Goal: Task Accomplishment & Management: Manage account settings

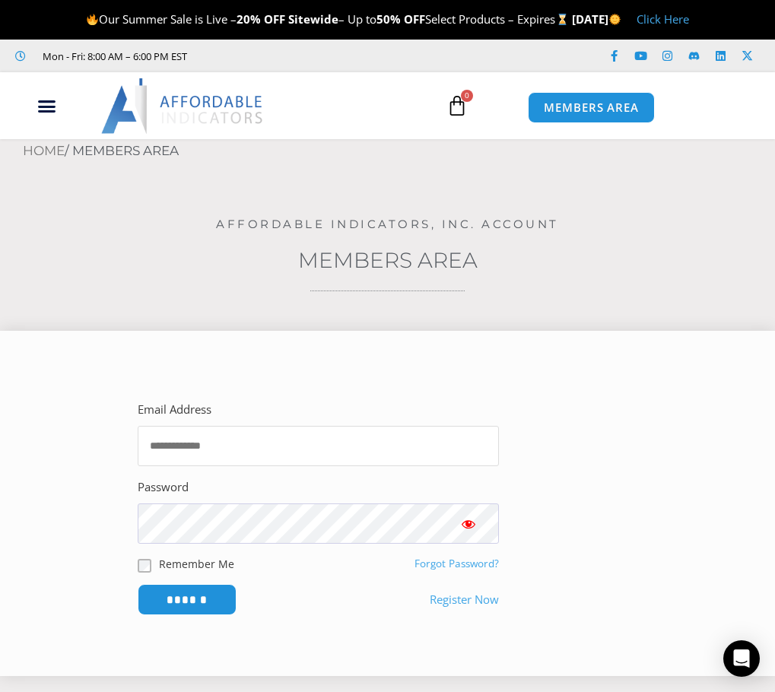
click at [320, 444] on input "Email Address" at bounding box center [318, 446] width 361 height 40
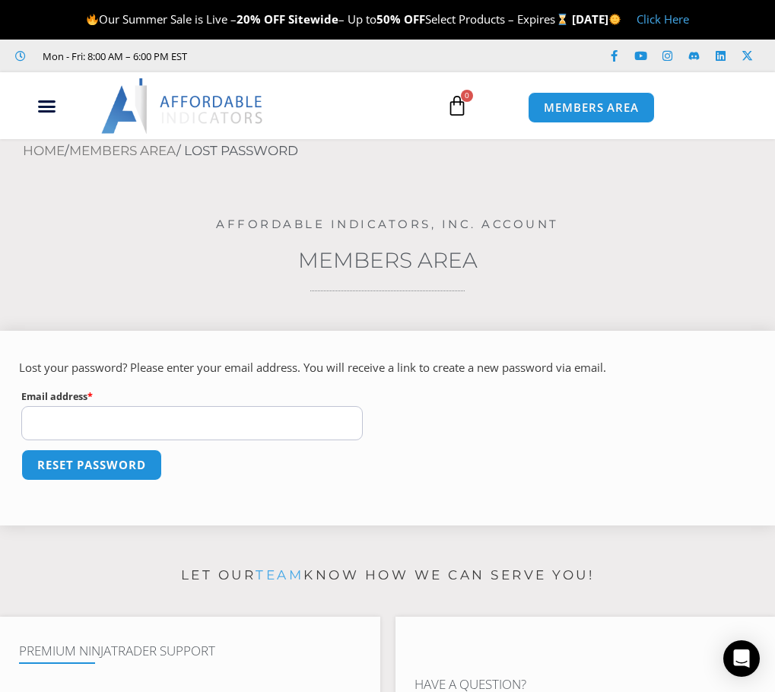
click at [243, 427] on input "Email address * Required" at bounding box center [192, 423] width 342 height 34
type input "**********"
click at [105, 471] on button "Reset password" at bounding box center [91, 465] width 148 height 33
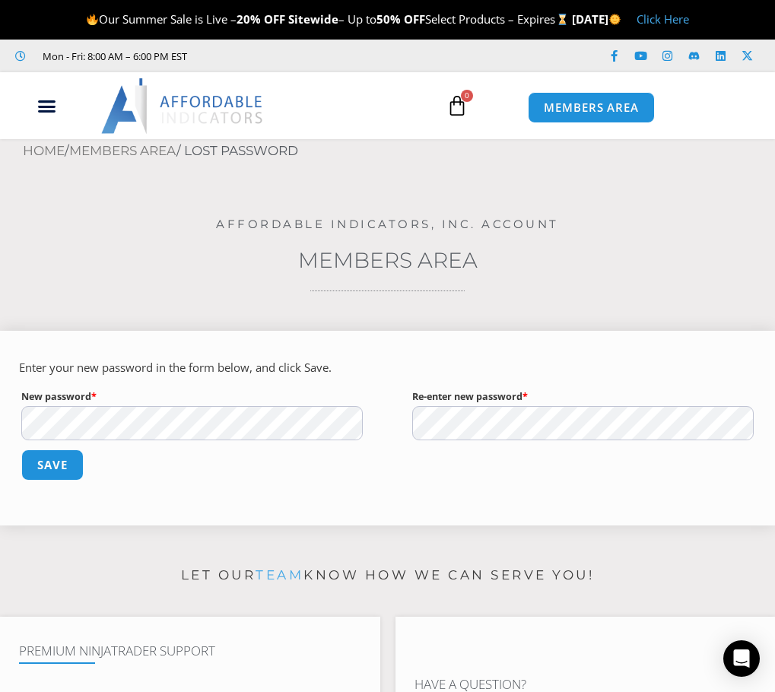
click at [15, 410] on div "Enter your new password in the form below, and click Save. New password * Requi…" at bounding box center [387, 428] width 775 height 195
click at [62, 471] on button "Save" at bounding box center [52, 465] width 65 height 33
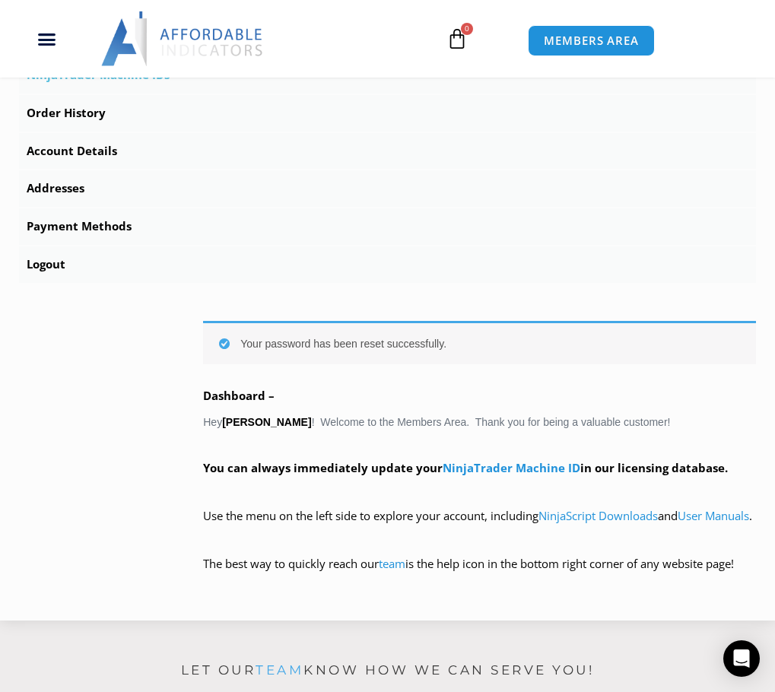
scroll to position [616, 0]
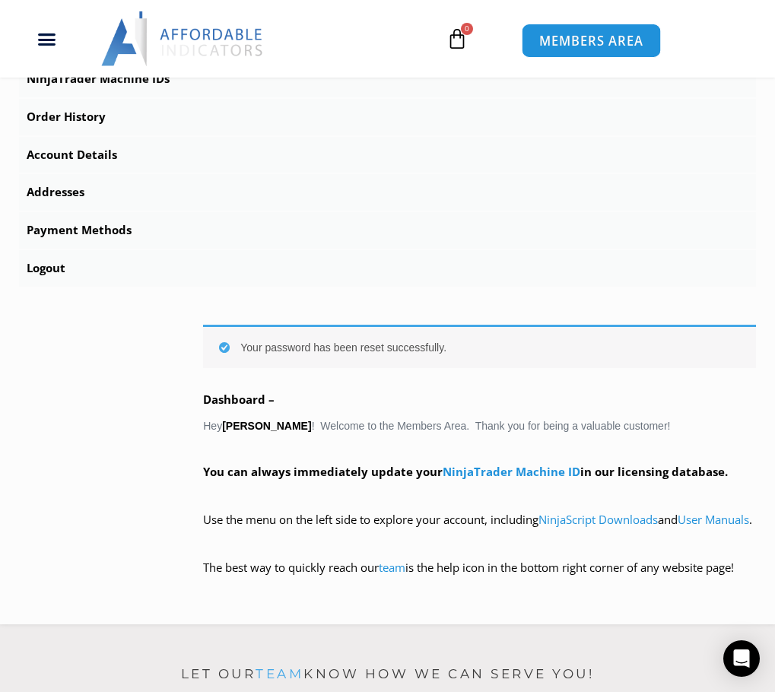
click at [585, 42] on span "MEMBERS AREA" at bounding box center [591, 40] width 104 height 13
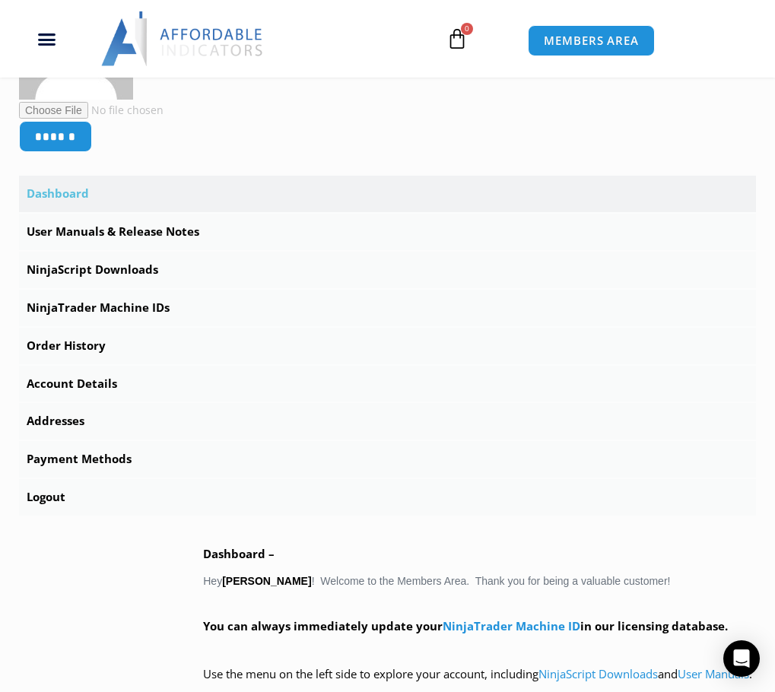
scroll to position [444, 0]
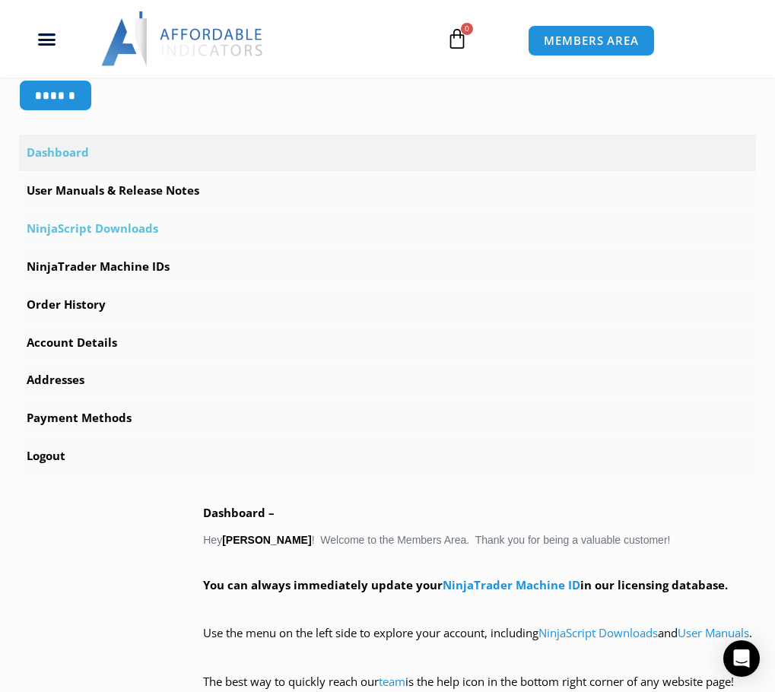
click at [81, 224] on link "NinjaScript Downloads" at bounding box center [387, 229] width 737 height 37
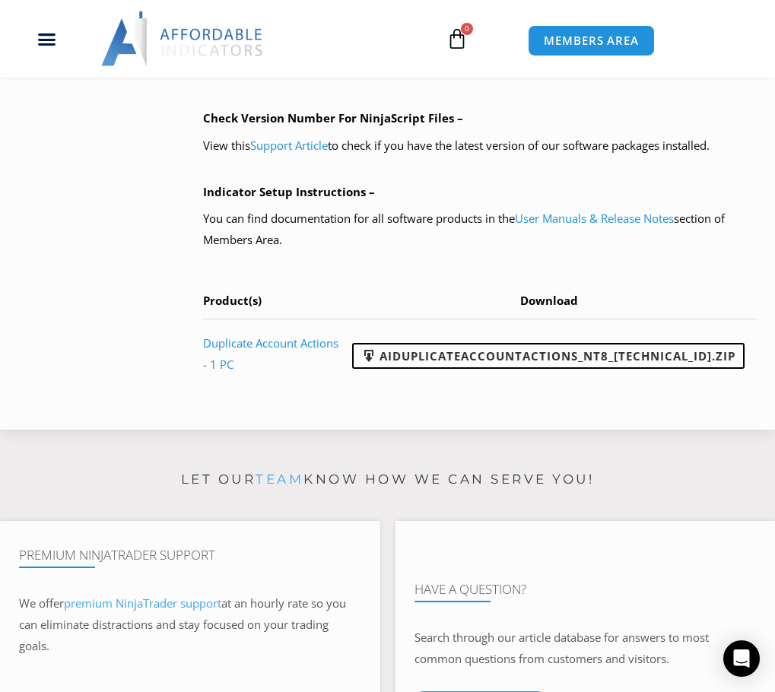
scroll to position [1332, 0]
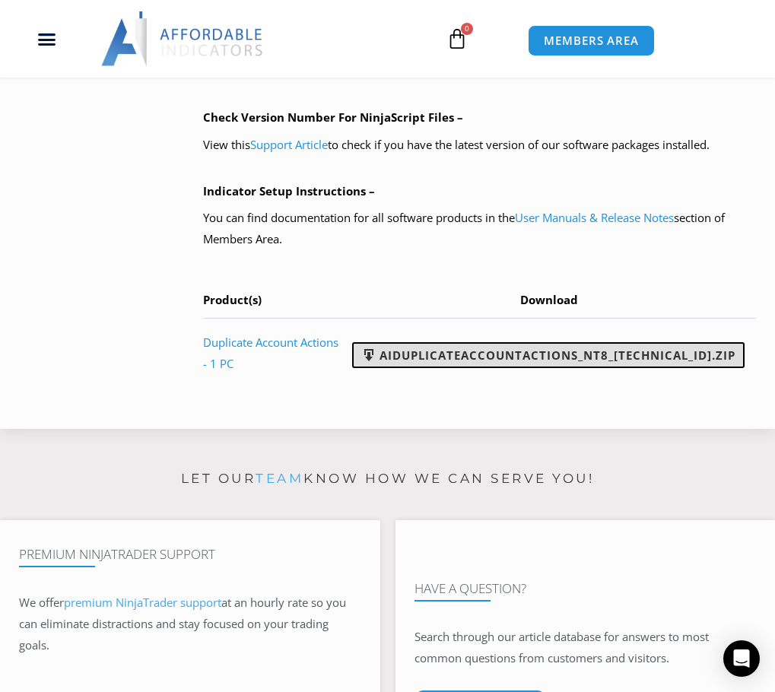
click at [494, 361] on link "AIDuplicateAccountActions_NT8_25.2.5.1.zip" at bounding box center [548, 355] width 393 height 26
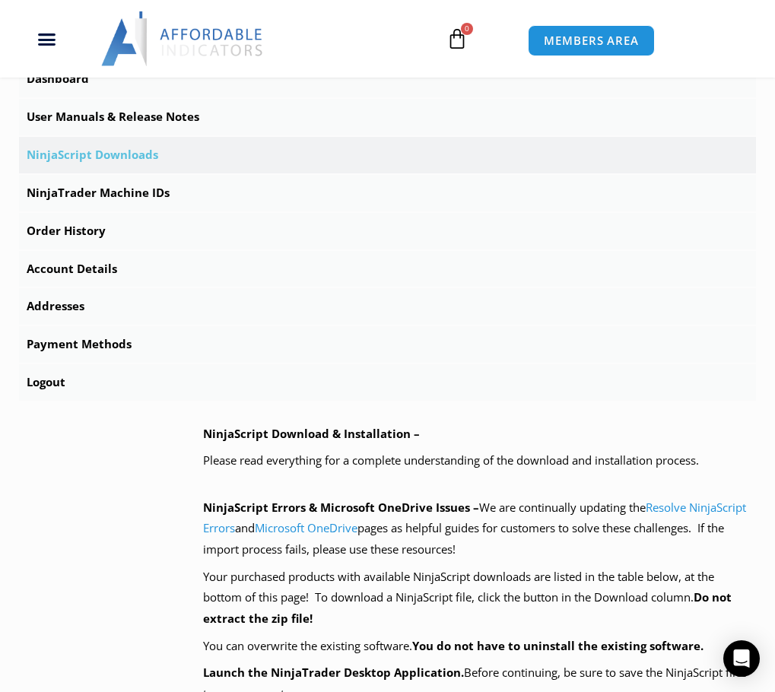
scroll to position [380, 0]
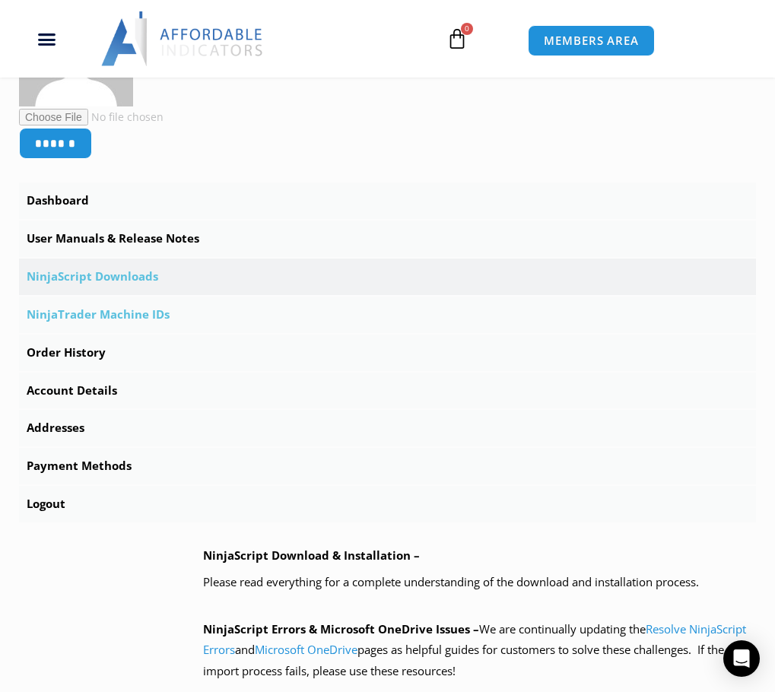
click at [110, 322] on link "NinjaTrader Machine IDs" at bounding box center [387, 315] width 737 height 37
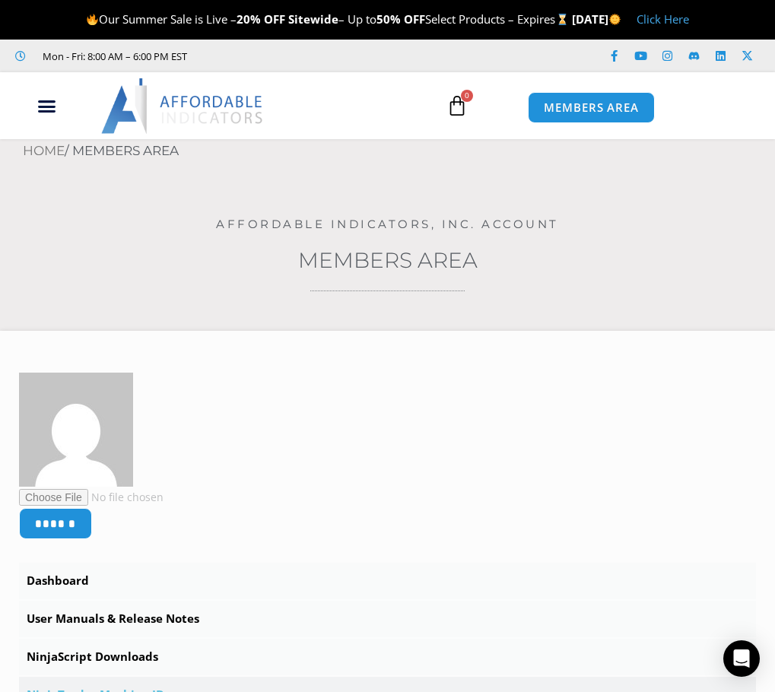
click at [379, 167] on div "Home / Members Area" at bounding box center [387, 157] width 775 height 37
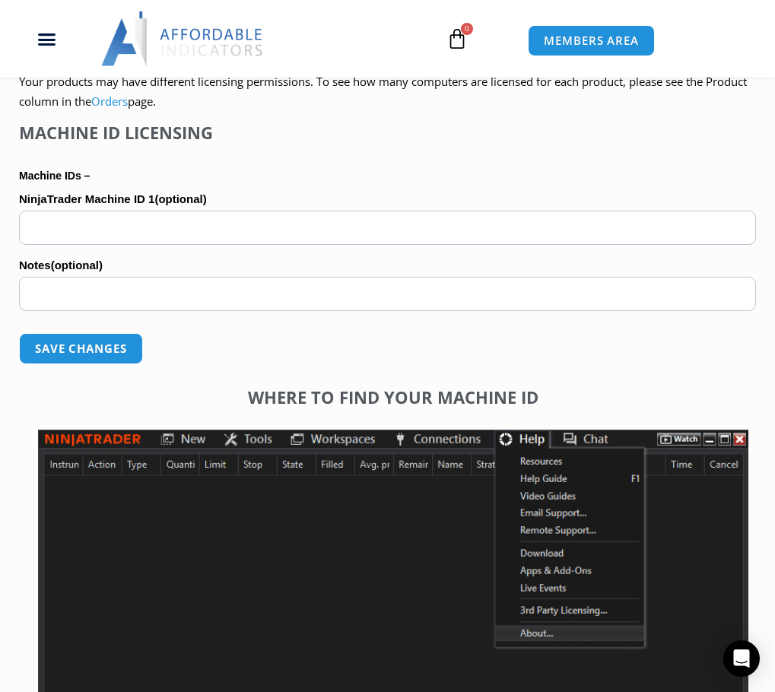
scroll to position [1014, 0]
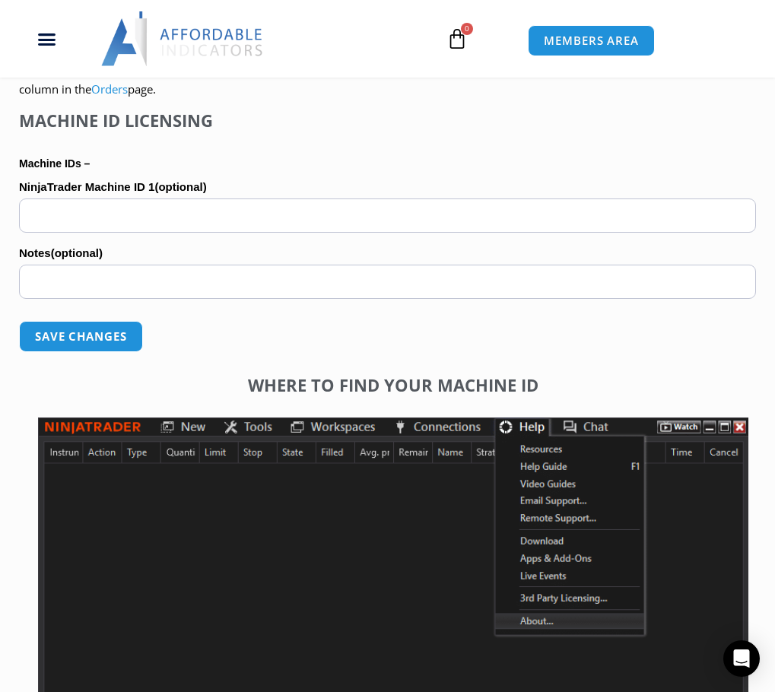
click at [95, 215] on input "NinjaTrader Machine ID 1 (optional)" at bounding box center [387, 216] width 737 height 34
paste input "**********"
type input "**********"
click at [128, 277] on input "Notes (optional)" at bounding box center [387, 282] width 737 height 34
click at [30, 285] on input "*******" at bounding box center [387, 282] width 737 height 34
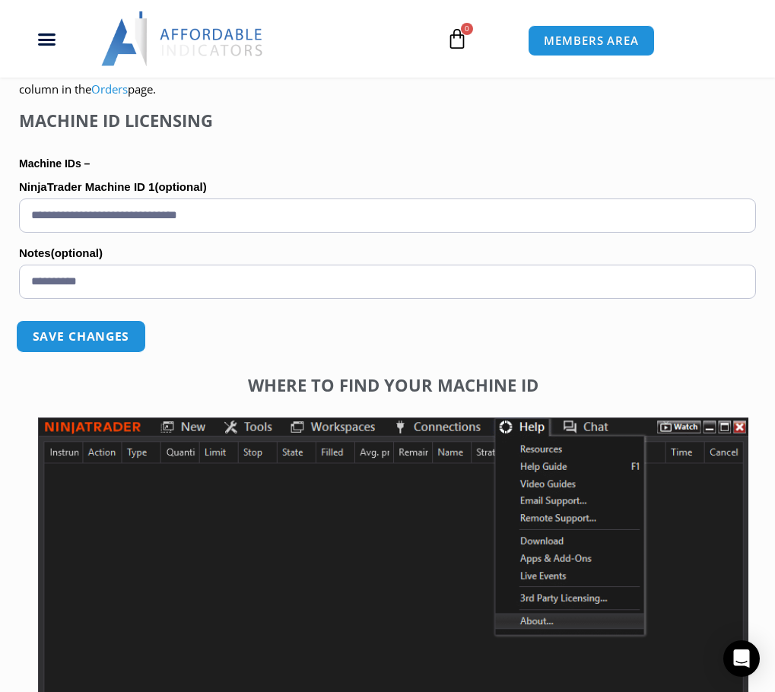
type input "**********"
click at [87, 345] on button "Save changes" at bounding box center [81, 336] width 130 height 33
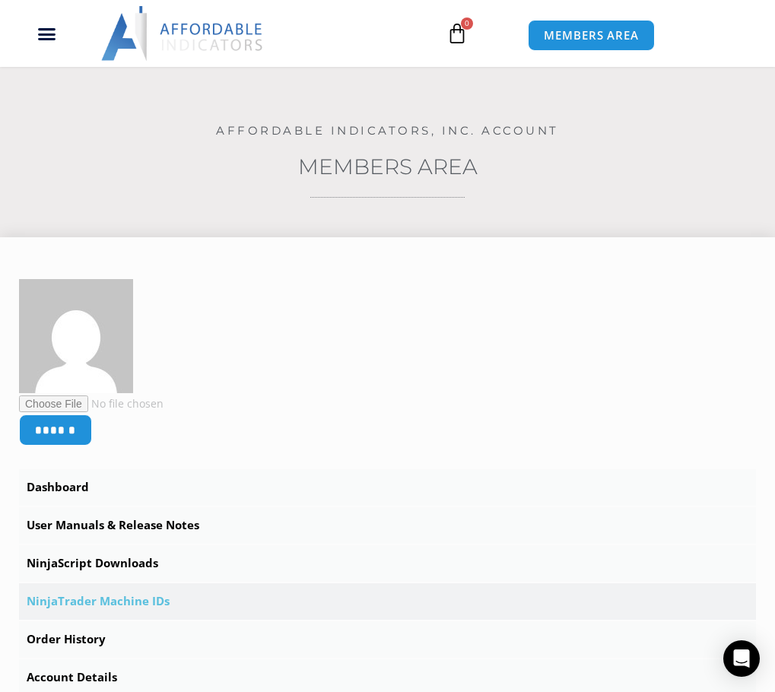
scroll to position [127, 0]
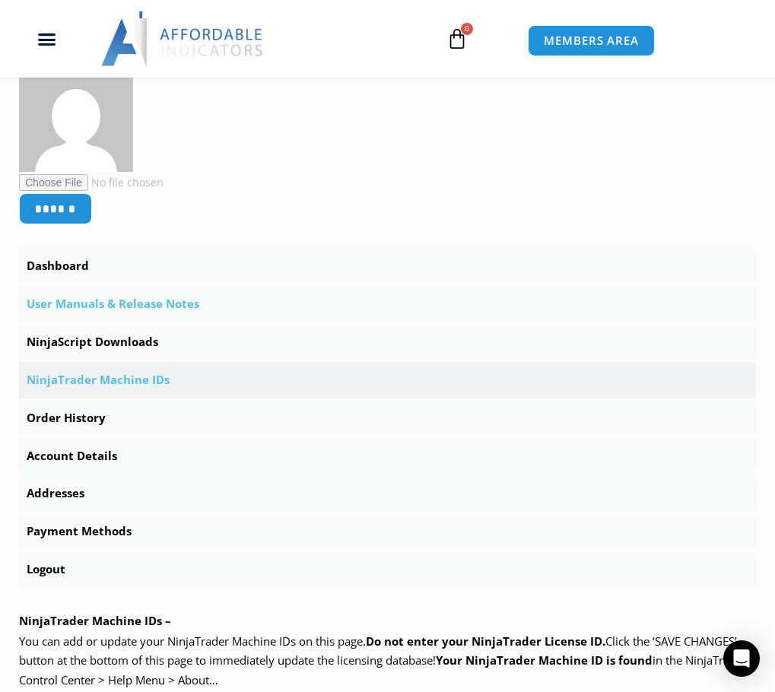
scroll to position [317, 0]
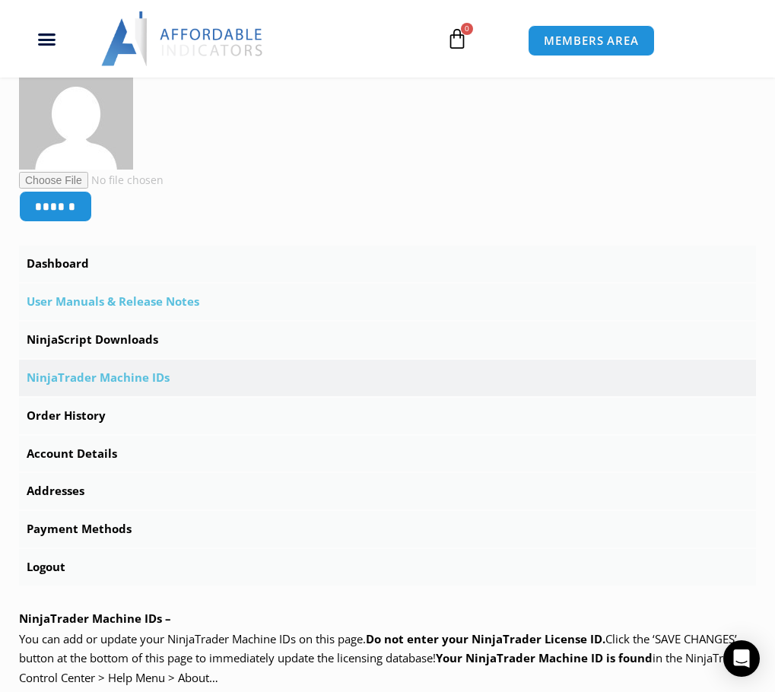
click at [97, 302] on link "User Manuals & Release Notes" at bounding box center [387, 302] width 737 height 37
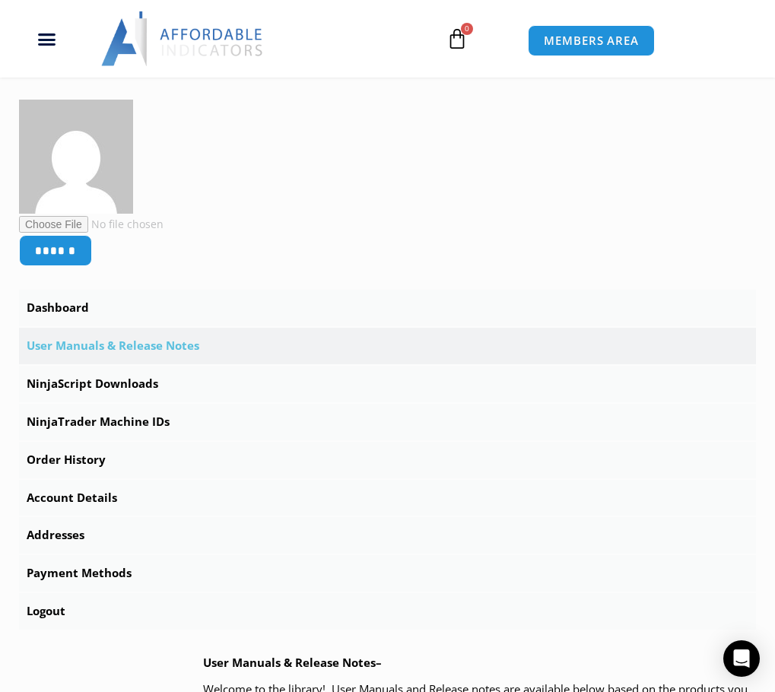
scroll to position [317, 0]
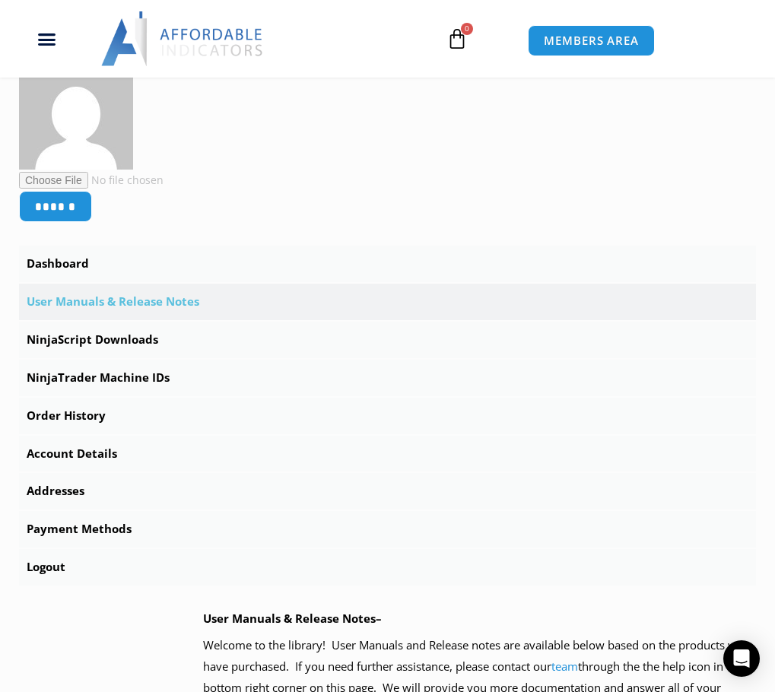
click at [512, 305] on link "User Manuals & Release Notes" at bounding box center [387, 302] width 737 height 37
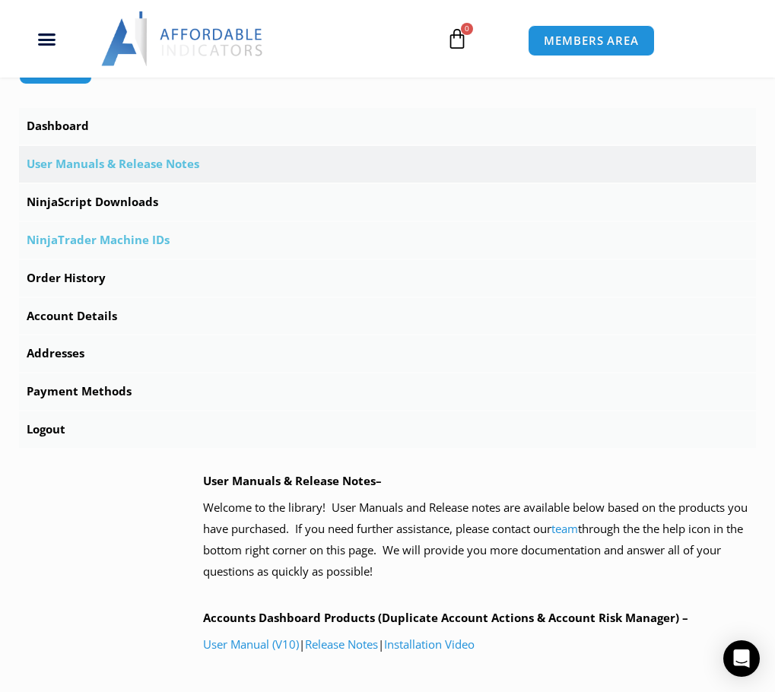
scroll to position [634, 0]
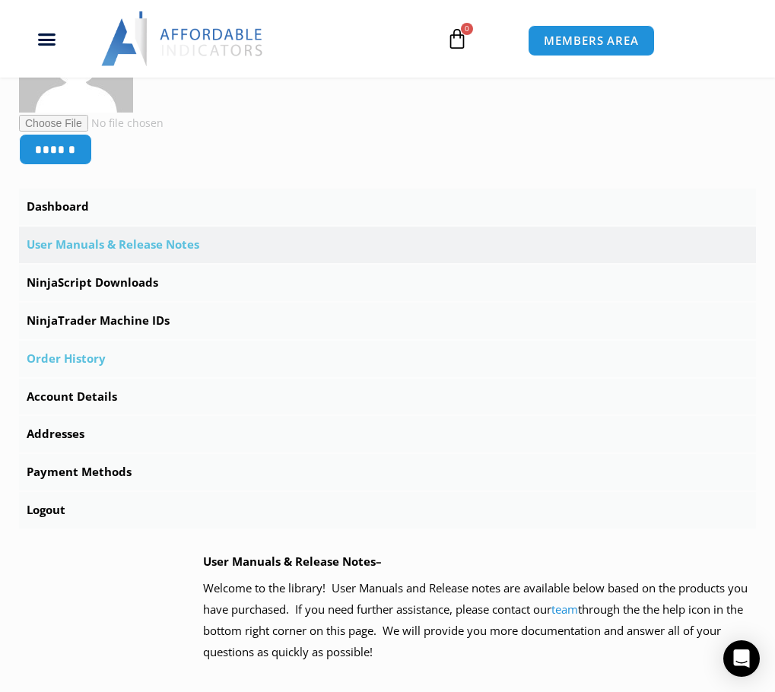
scroll to position [380, 0]
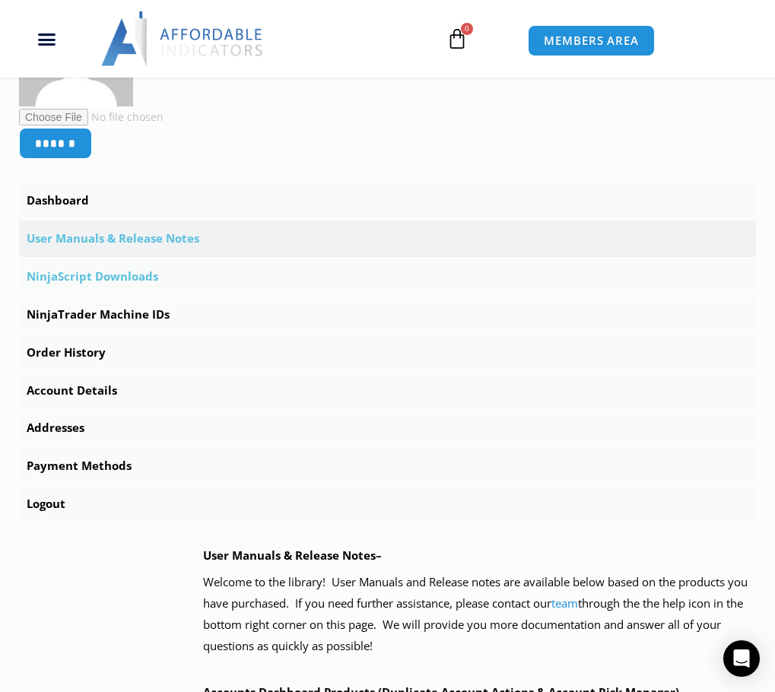
click at [103, 275] on link "NinjaScript Downloads" at bounding box center [387, 277] width 737 height 37
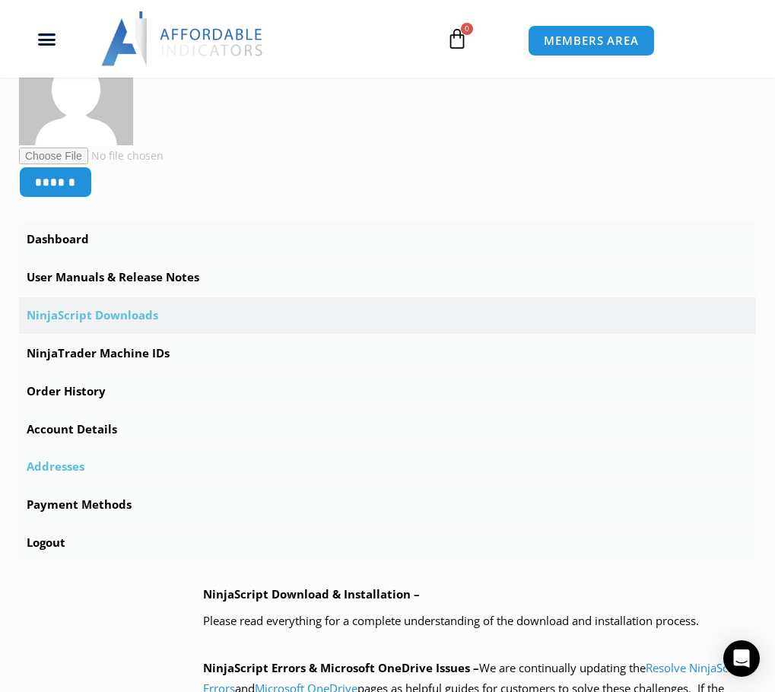
scroll to position [380, 0]
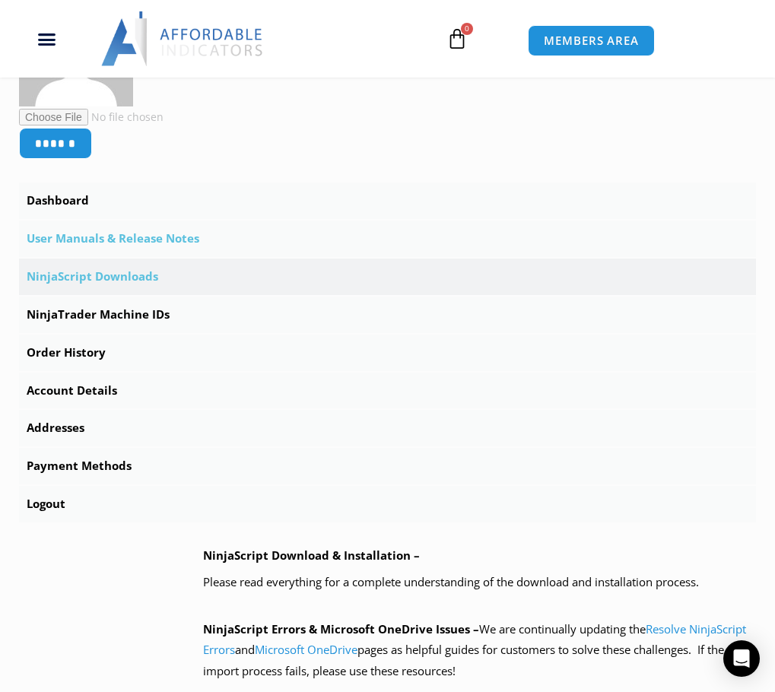
click at [80, 240] on link "User Manuals & Release Notes" at bounding box center [387, 239] width 737 height 37
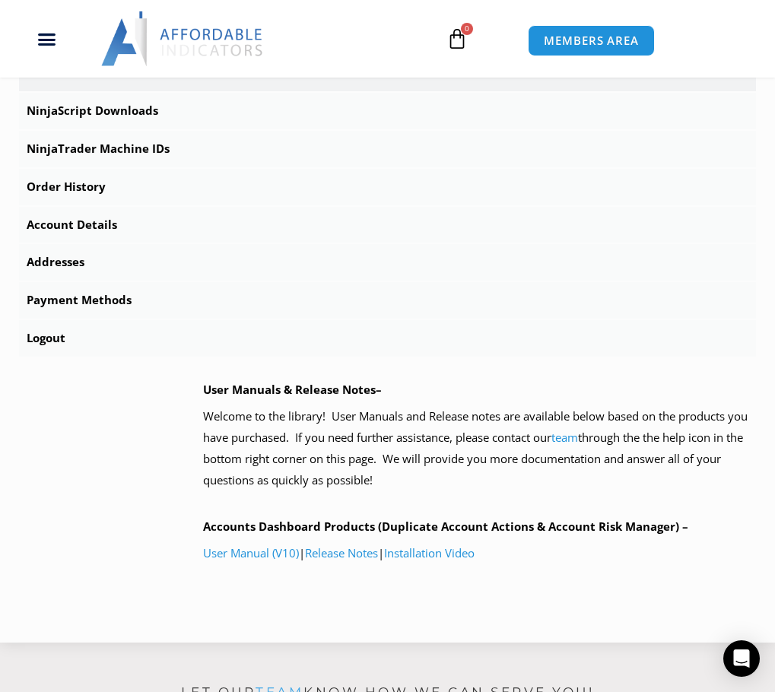
scroll to position [634, 0]
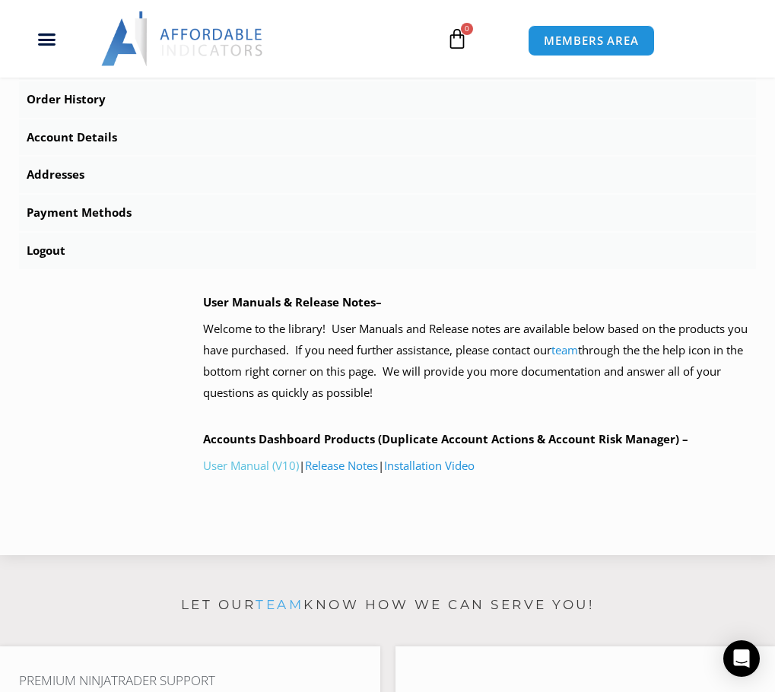
click at [250, 468] on link "User Manual (V10)" at bounding box center [251, 465] width 96 height 15
